Goal: Task Accomplishment & Management: Manage account settings

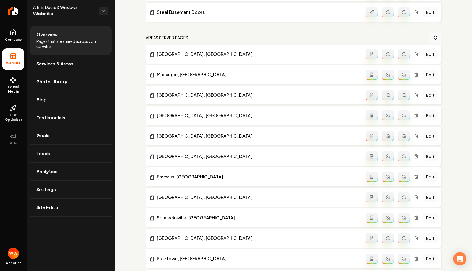
scroll to position [418, 0]
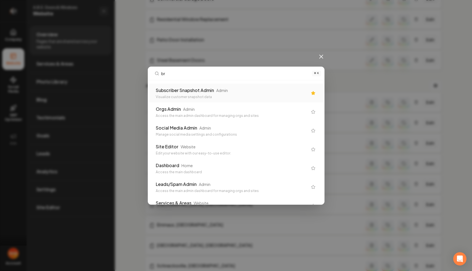
type input "bre"
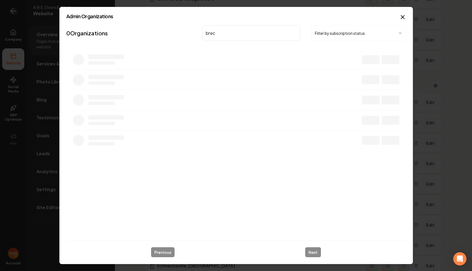
type input "brech"
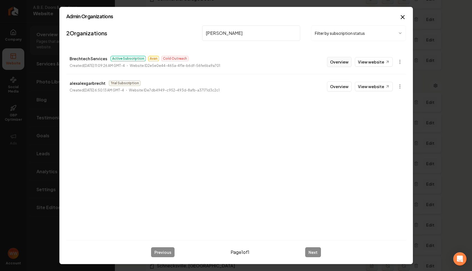
click at [333, 60] on button "Overview" at bounding box center [339, 62] width 25 height 10
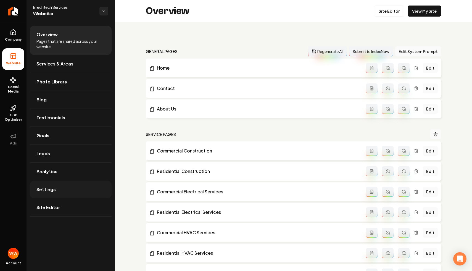
click at [64, 193] on link "Settings" at bounding box center [71, 190] width 82 height 18
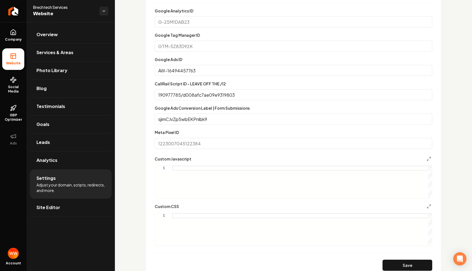
scroll to position [325, 0]
click at [224, 90] on input "190977785/d008afc7ae09e9319803" at bounding box center [294, 94] width 278 height 11
click at [199, 95] on input "190977785/d008afc7ae09e9319803" at bounding box center [294, 94] width 278 height 11
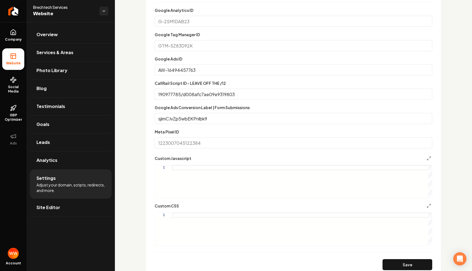
click at [199, 95] on input "190977785/d008afc7ae09e9319803" at bounding box center [294, 94] width 278 height 11
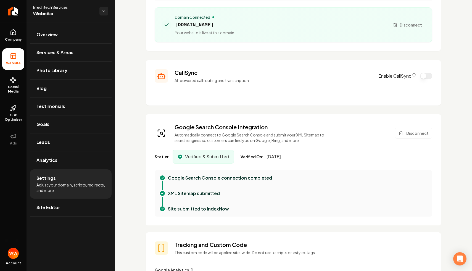
scroll to position [52, 0]
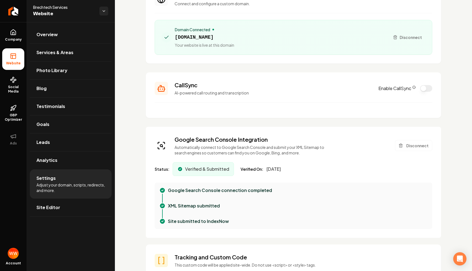
click at [424, 86] on button "Enable CallSync" at bounding box center [427, 88] width 12 height 7
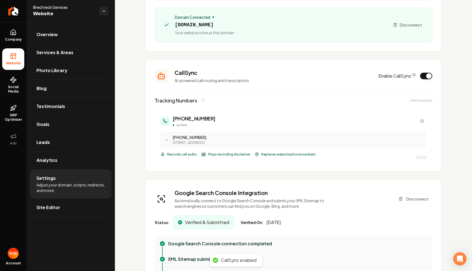
scroll to position [69, 0]
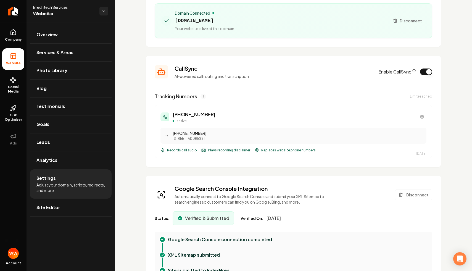
click at [428, 74] on button "Enable CallSync" at bounding box center [427, 72] width 12 height 7
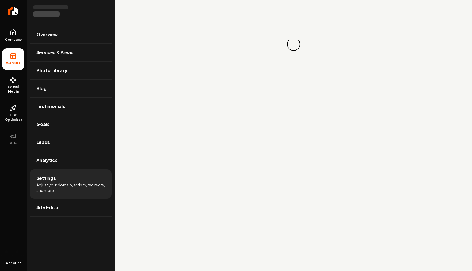
click at [244, 76] on div "Loading... Loading..." at bounding box center [293, 44] width 357 height 88
click at [223, 76] on div "Loading... Loading..." at bounding box center [293, 44] width 357 height 88
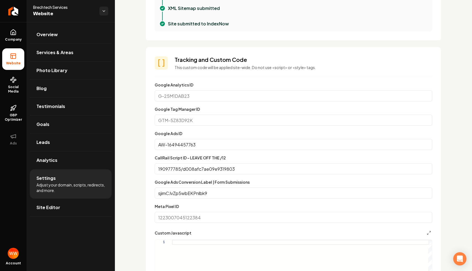
scroll to position [278, 0]
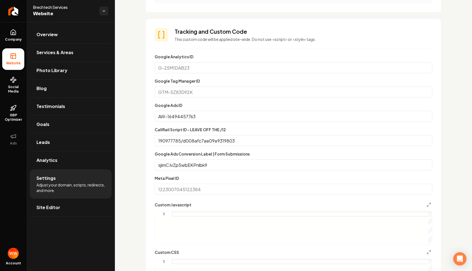
click at [190, 132] on div "CallRail Script ID - LEAVE OFF THE /12 190977785/d008afc7ae09e9319803" at bounding box center [294, 136] width 278 height 20
click at [187, 140] on input "190977785/d008afc7ae09e9319803" at bounding box center [294, 140] width 278 height 11
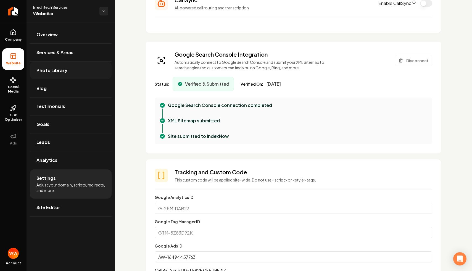
scroll to position [110, 0]
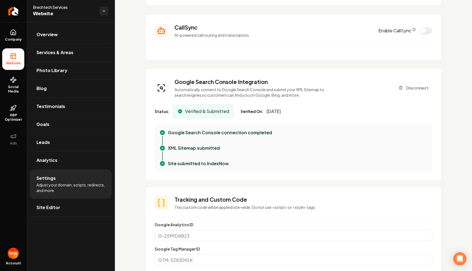
click at [426, 32] on button "Enable CallSync" at bounding box center [427, 30] width 12 height 7
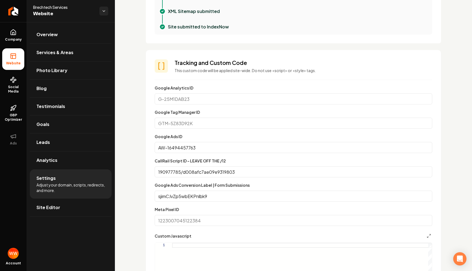
scroll to position [268, 0]
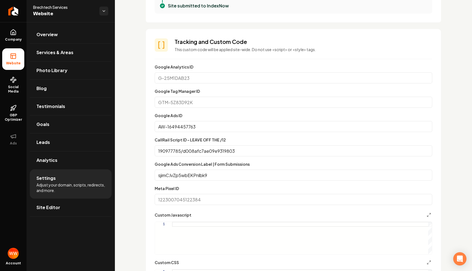
click at [260, 155] on input "190977785/d008afc7ae09e9319803" at bounding box center [294, 150] width 278 height 11
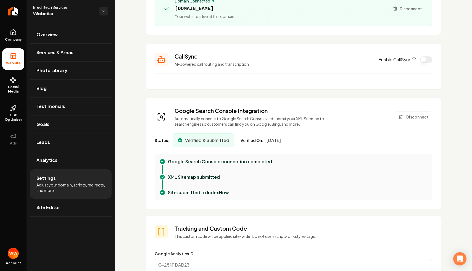
scroll to position [0, 0]
